Goal: Information Seeking & Learning: Learn about a topic

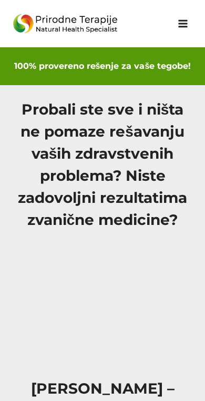
click at [68, 132] on h1 "Probali ste sve i ništa ne pomaze rešavanju vaših zdravstvenih problema? Niste …" at bounding box center [103, 164] width 180 height 132
click at [75, 106] on h1 "Probali ste sve i ništa ne pomaze rešavanju vaših zdravstvenih problema? Niste …" at bounding box center [103, 164] width 180 height 132
click at [177, 235] on div "Probali ste sve i ništa ne pomaze rešavanju vaših zdravstvenih problema? Niste …" at bounding box center [103, 172] width 180 height 169
click at [28, 169] on h1 "Probali ste sve i ništa ne pomaze rešavanju vaših zdravstvenih problema? Niste …" at bounding box center [103, 164] width 180 height 132
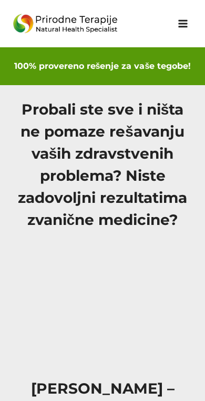
click at [33, 94] on div "Probali ste sve i ništa ne pomaze rešavanju vaših zdravstvenih problema? Niste …" at bounding box center [103, 172] width 180 height 169
click at [120, 238] on div "Probali ste sve i ništa ne pomaze rešavanju vaših zdravstvenih problema? Niste …" at bounding box center [103, 172] width 180 height 169
click at [179, 125] on h1 "Probali ste sve i ništa ne pomaze rešavanju vaših zdravstvenih problema? Niste …" at bounding box center [103, 164] width 180 height 132
click at [19, 165] on h1 "Probali ste sve i ništa ne pomaze rešavanju vaših zdravstvenih problema? Niste …" at bounding box center [103, 164] width 180 height 132
click at [80, 158] on h1 "Probali ste sve i ništa ne pomaze rešavanju vaših zdravstvenih problema? Niste …" at bounding box center [103, 164] width 180 height 132
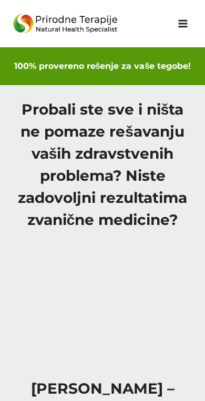
click at [141, 123] on h1 "Probali ste sve i ništa ne pomaze rešavanju vaših zdravstvenih problema? Niste …" at bounding box center [103, 164] width 180 height 132
click at [135, 107] on h1 "Probali ste sve i ništa ne pomaze rešavanju vaših zdravstvenih problema? Niste …" at bounding box center [103, 164] width 180 height 132
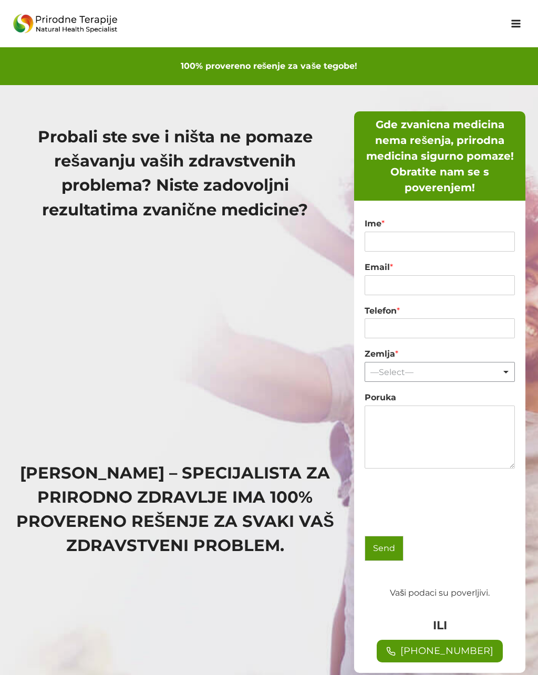
click at [137, 109] on div "Probali ste sve i ništa ne pomaze rešavanju vaših zdravstvenih problema? Niste …" at bounding box center [269, 392] width 538 height 614
click at [131, 108] on div "Probali ste sve i ništa ne pomaze rešavanju vaših zdravstvenih problema? Niste …" at bounding box center [269, 392] width 538 height 614
click at [66, 64] on h6 "100% provereno rešenje za vaše tegobe!" at bounding box center [269, 66] width 513 height 13
click at [29, 92] on div "Probali ste sve i ništa ne pomaze rešavanju vaših zdravstvenih problema? Niste …" at bounding box center [269, 392] width 538 height 614
click at [25, 135] on h1 "Probali ste sve i ništa ne pomaze rešavanju vaših zdravstvenih problema? Niste …" at bounding box center [175, 172] width 325 height 97
